Goal: Information Seeking & Learning: Learn about a topic

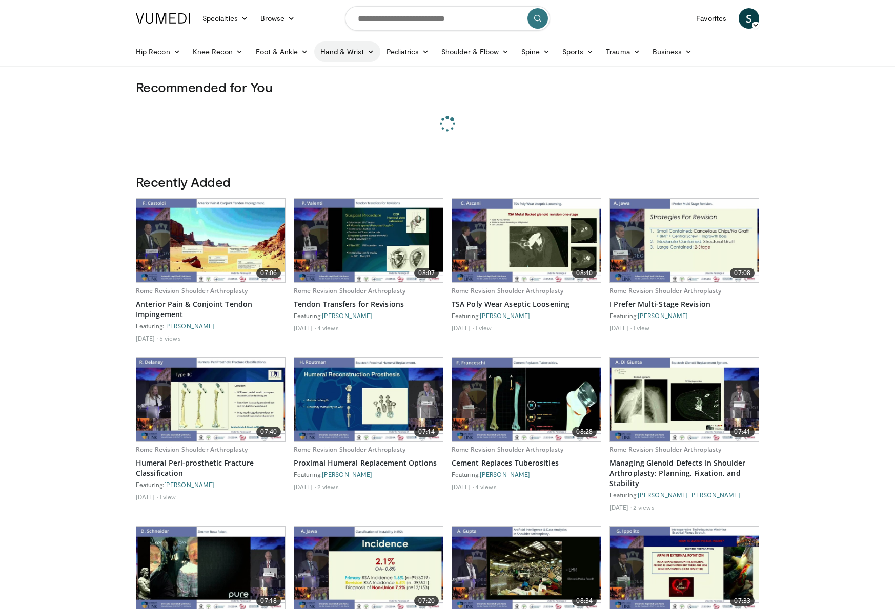
click at [359, 51] on link "Hand & Wrist" at bounding box center [347, 52] width 66 height 21
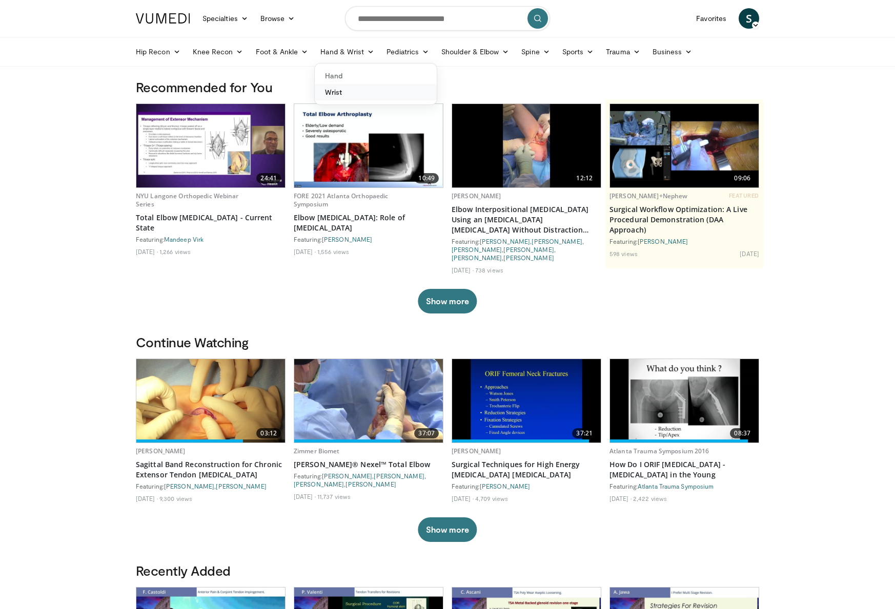
click at [335, 92] on link "Wrist" at bounding box center [376, 92] width 122 height 16
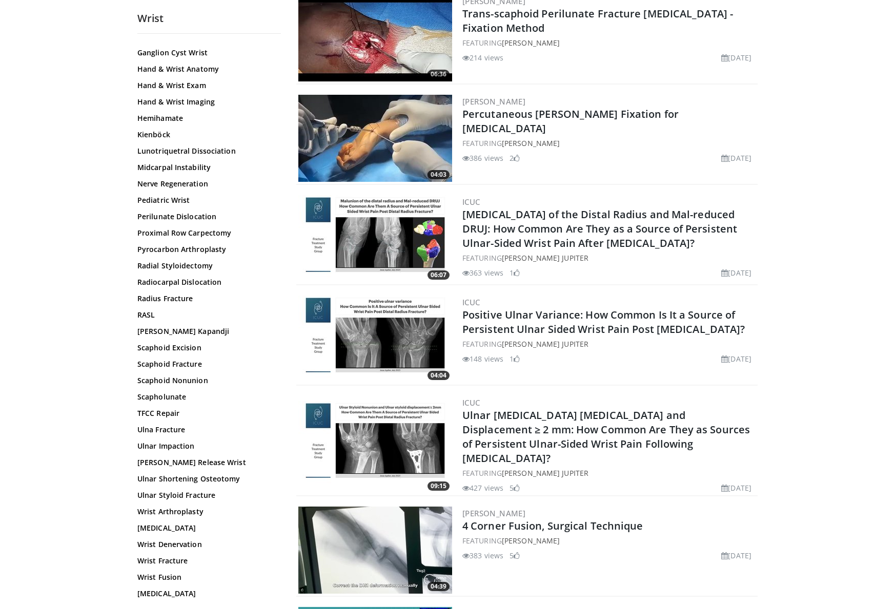
scroll to position [878, 0]
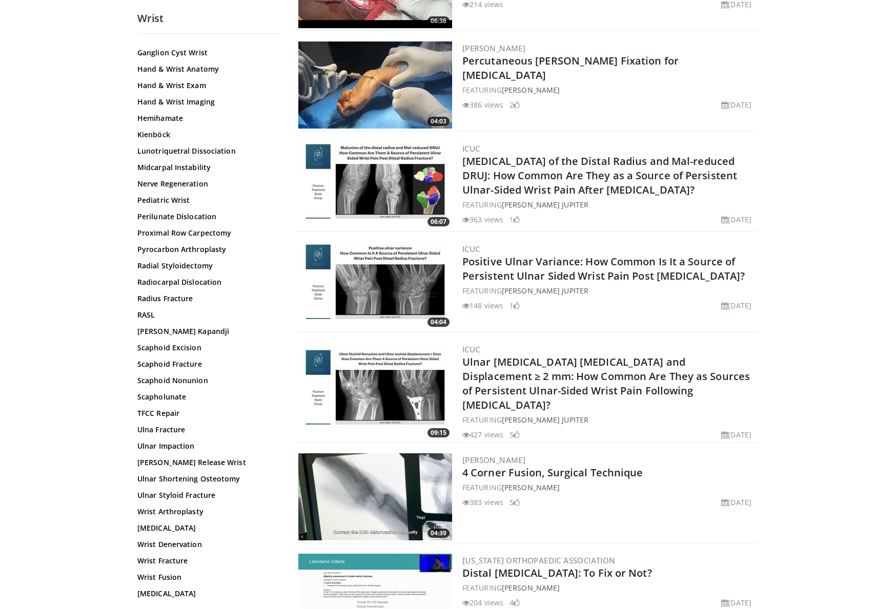
click at [153, 584] on div "3D Printing - Wrist Anterior Interosseous Nerve Palsy, Anterior Interosseous Ne…" at bounding box center [207, 170] width 141 height 857
click at [154, 575] on link "Wrist Fusion" at bounding box center [206, 578] width 138 height 10
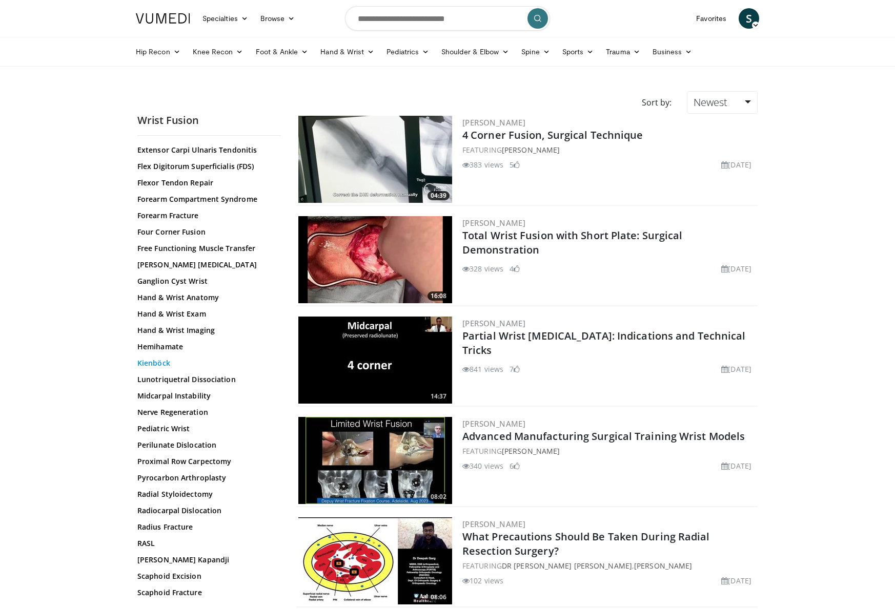
scroll to position [211, 0]
click at [155, 361] on link "Kienböck" at bounding box center [206, 363] width 138 height 10
